Goal: Information Seeking & Learning: Understand process/instructions

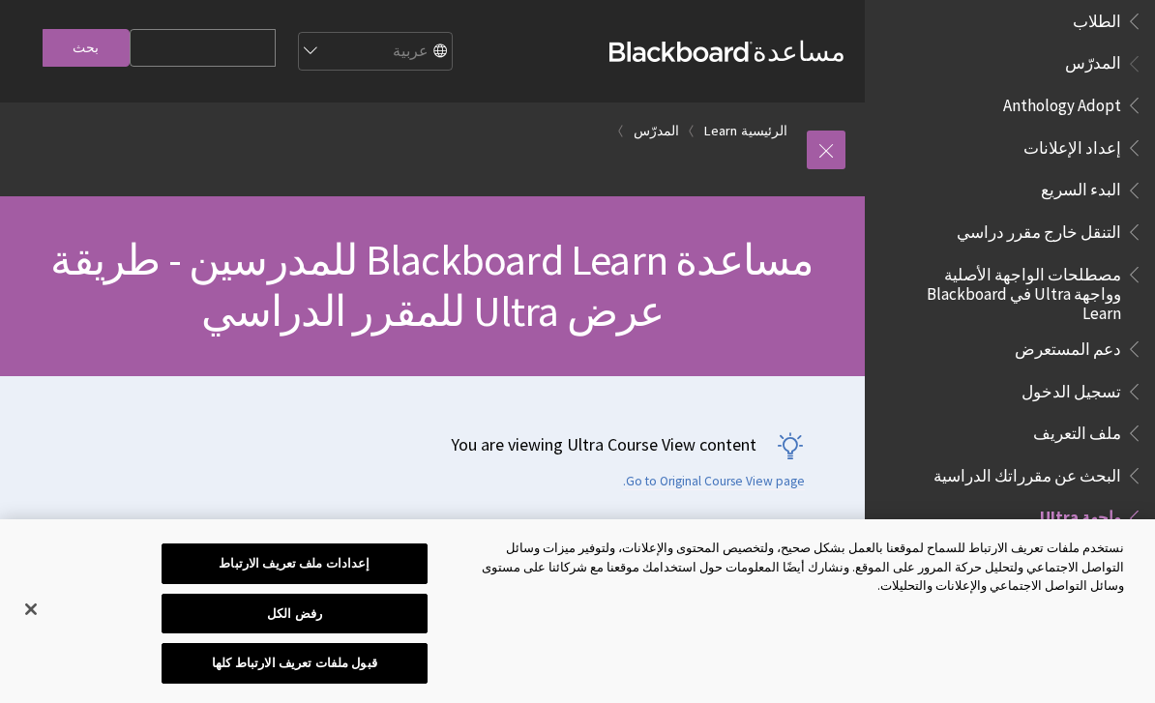
scroll to position [1422, 0]
click at [1077, 373] on span "تسجيل الدخول" at bounding box center [1071, 386] width 100 height 26
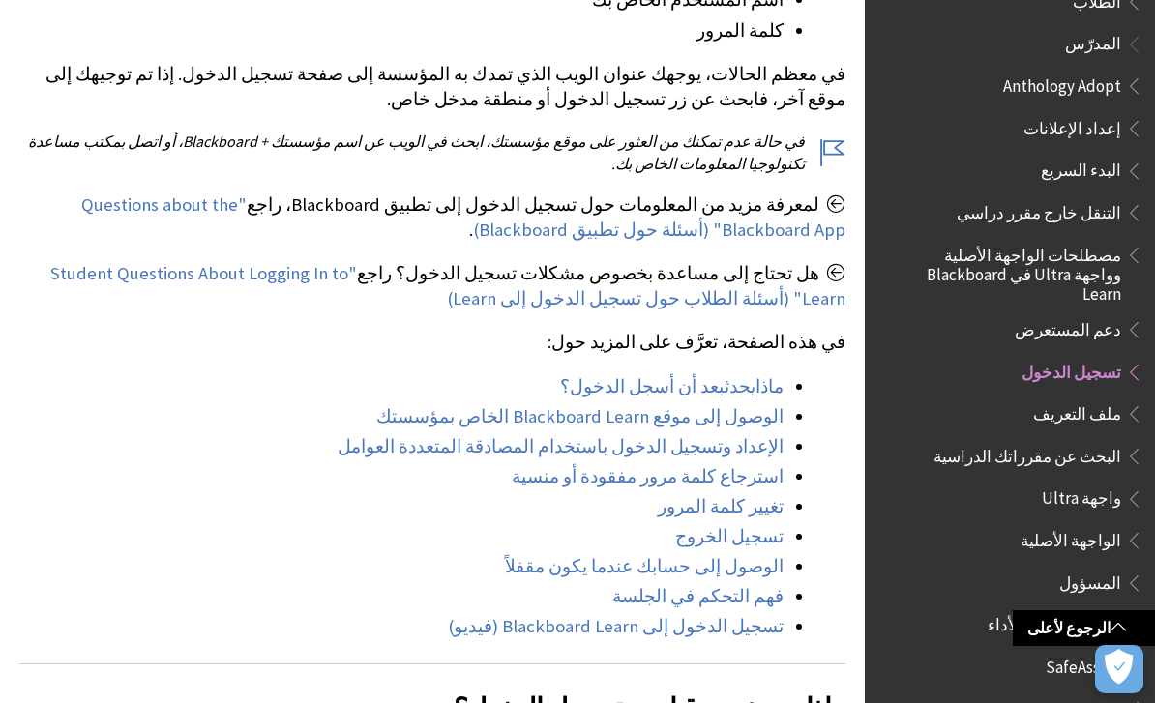
scroll to position [664, 0]
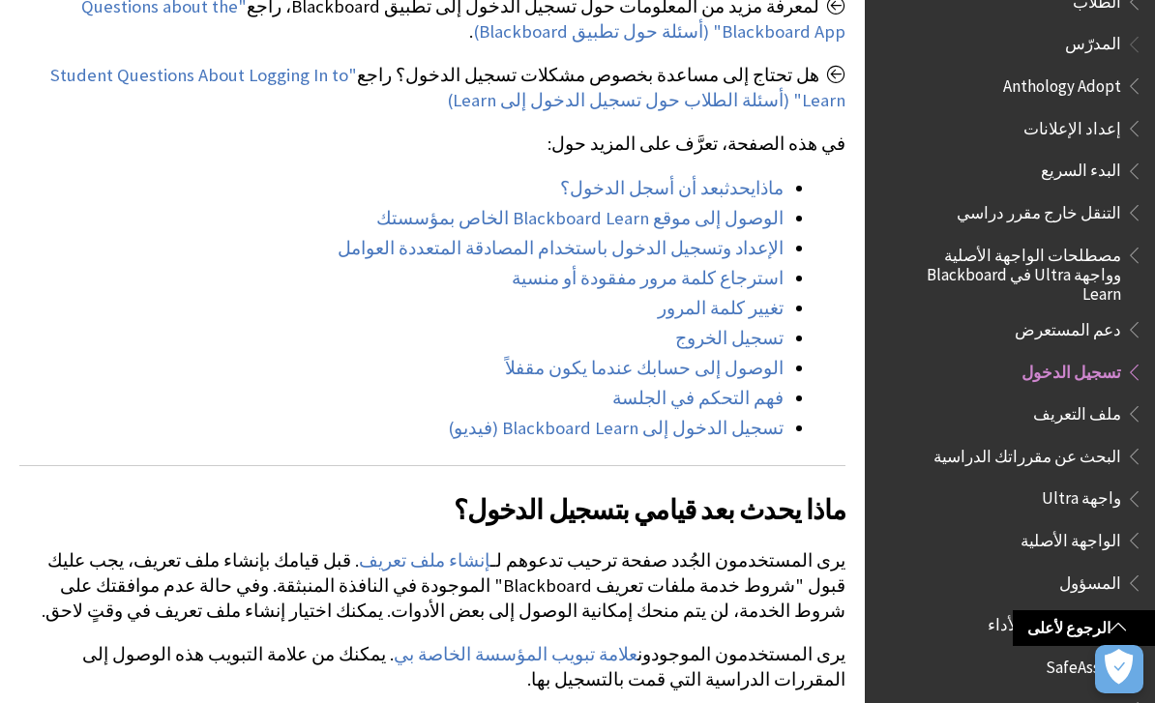
click at [751, 436] on link "تسجيل الدخول إلى Blackboard Learn (فيديو)" at bounding box center [616, 428] width 336 height 23
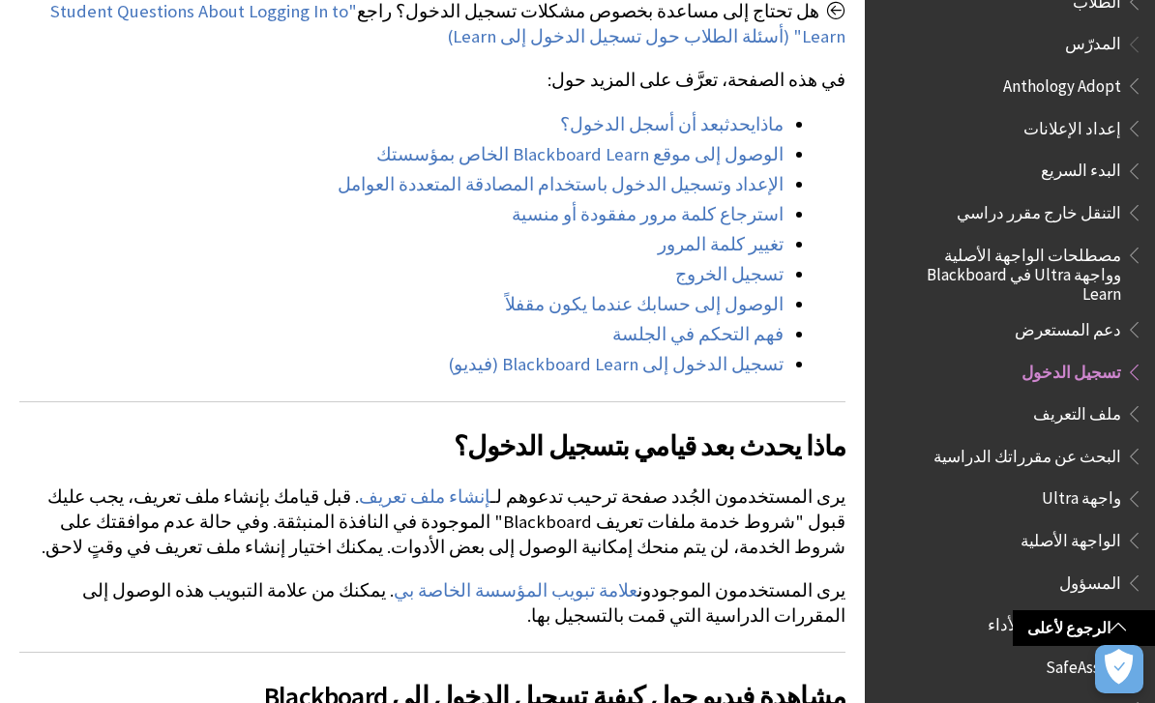
scroll to position [927, 0]
click at [703, 357] on link "تسجيل الدخول إلى Blackboard Learn (فيديو)" at bounding box center [616, 363] width 336 height 23
click at [719, 370] on link "تسجيل الدخول إلى Blackboard Learn (فيديو)" at bounding box center [616, 363] width 336 height 23
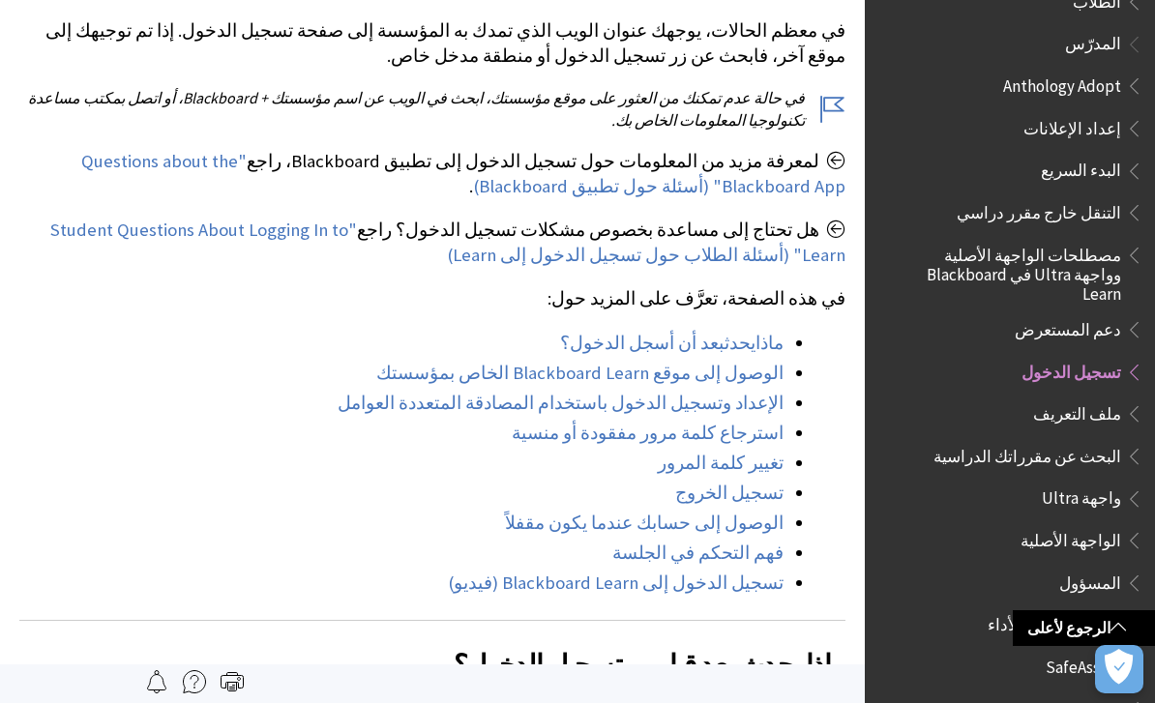
scroll to position [708, 0]
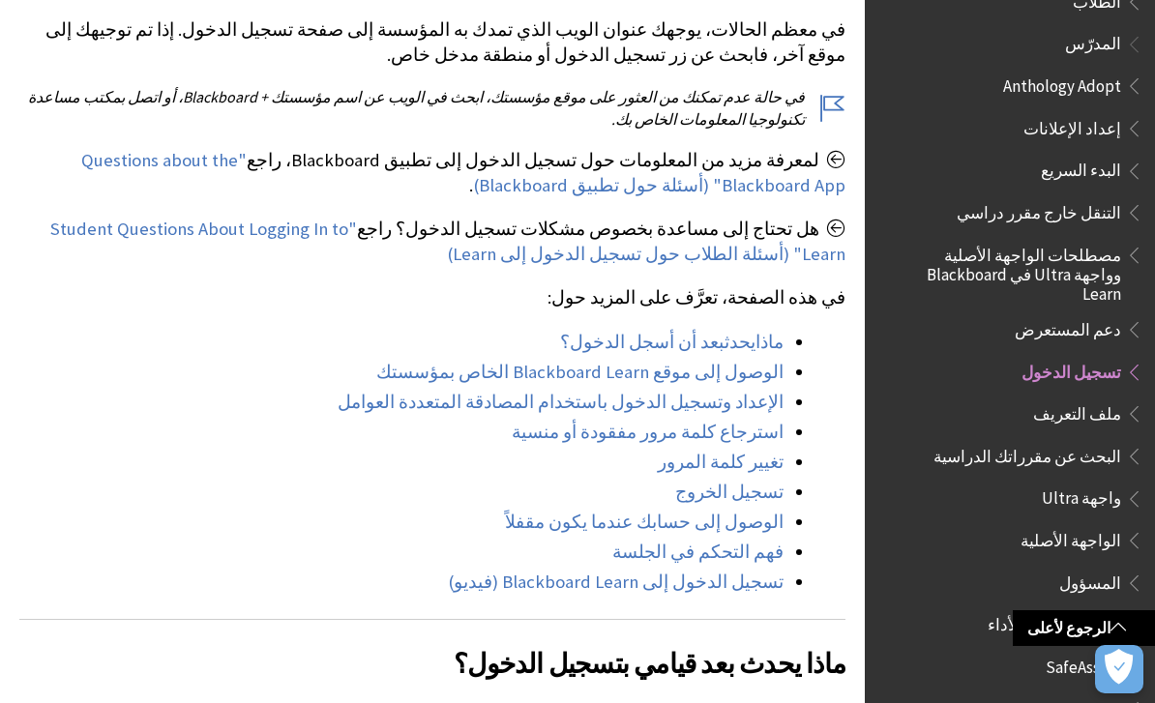
click at [319, 229] on span ""Student Questions About Logging In to Learn" (أسئلة الطلاب حول تسجيل الدخول إل…" at bounding box center [447, 241] width 795 height 47
